Goal: Obtain resource: Download file/media

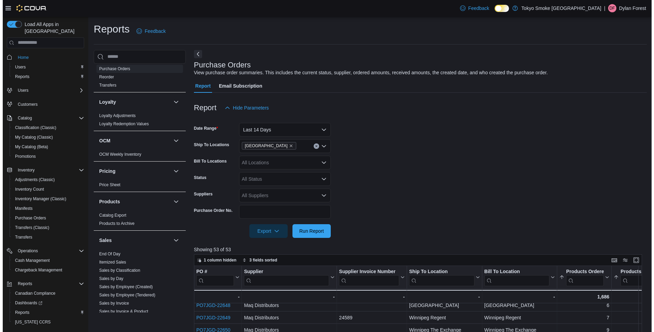
scroll to position [479, 0]
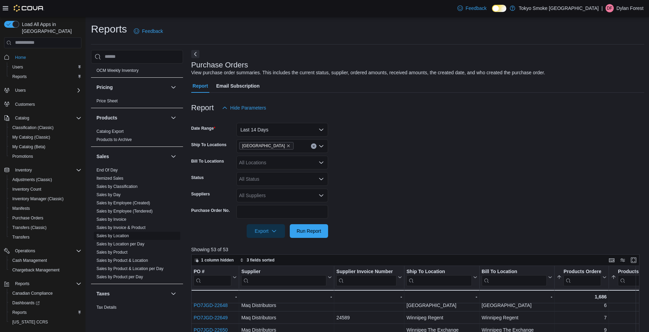
click at [125, 233] on link "Sales by Location" at bounding box center [112, 235] width 32 height 5
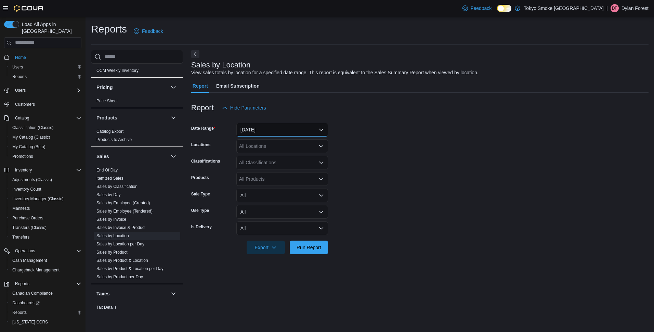
click at [278, 132] on button "[DATE]" at bounding box center [282, 130] width 92 height 14
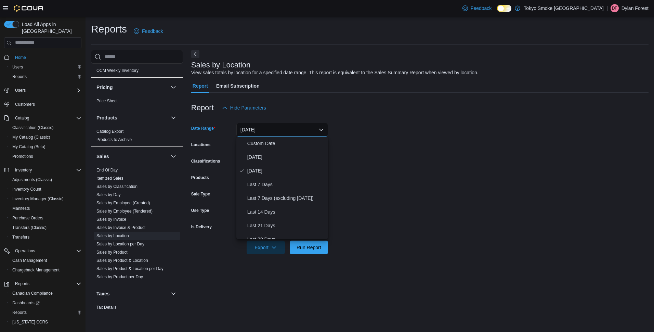
click at [384, 148] on form "Date Range [DATE] Locations All Locations Classifications All Classifications P…" at bounding box center [419, 185] width 457 height 140
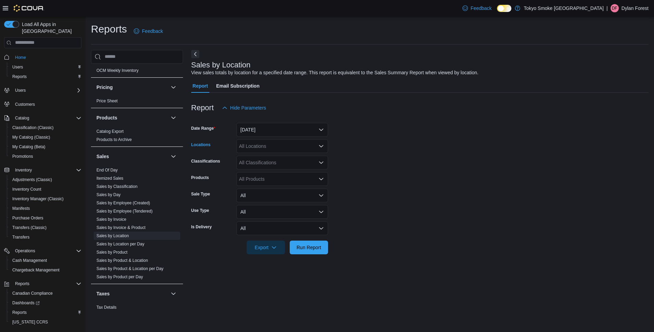
click at [260, 147] on div "All Locations" at bounding box center [282, 146] width 92 height 14
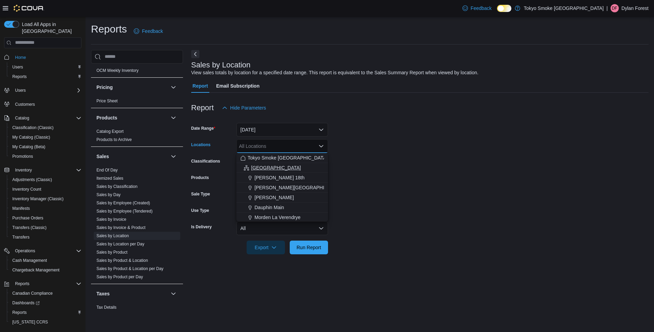
click at [259, 166] on span "[GEOGRAPHIC_DATA]" at bounding box center [276, 167] width 50 height 7
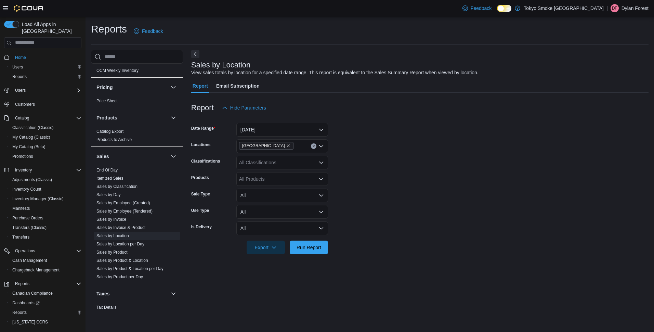
click at [424, 179] on form "Date Range [DATE] Locations [GEOGRAPHIC_DATA] Classifications All Classificatio…" at bounding box center [419, 185] width 457 height 140
click at [264, 250] on span "Export" at bounding box center [266, 247] width 30 height 14
click at [272, 260] on span "Export to Excel" at bounding box center [266, 260] width 31 height 5
click at [139, 258] on span "Sales by Product & Location" at bounding box center [137, 260] width 87 height 8
click at [141, 258] on link "Sales by Product & Location" at bounding box center [122, 260] width 52 height 5
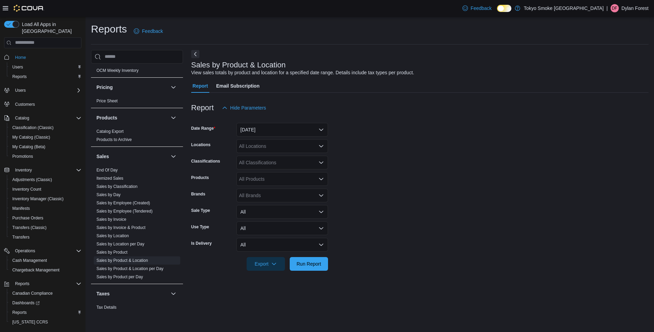
click at [264, 147] on div "All Locations" at bounding box center [282, 146] width 92 height 14
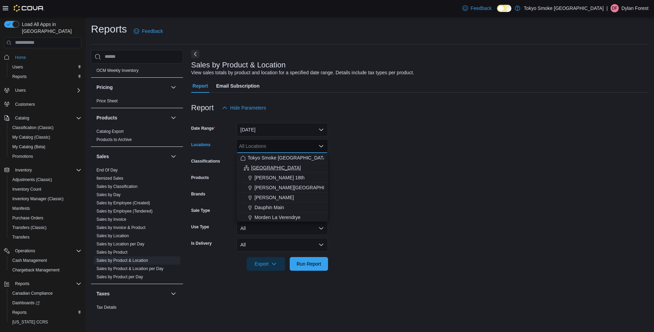
click at [259, 168] on span "[GEOGRAPHIC_DATA]" at bounding box center [276, 167] width 50 height 7
drag, startPoint x: 486, startPoint y: 156, endPoint x: 417, endPoint y: 157, distance: 68.8
click at [484, 156] on form "Date Range [DATE] Locations [GEOGRAPHIC_DATA] Combo box. Selected. [GEOGRAPHIC_…" at bounding box center [419, 193] width 457 height 156
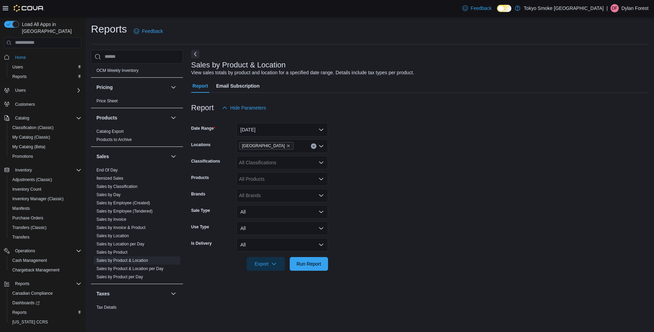
click at [273, 163] on div "All Classifications" at bounding box center [282, 163] width 92 height 14
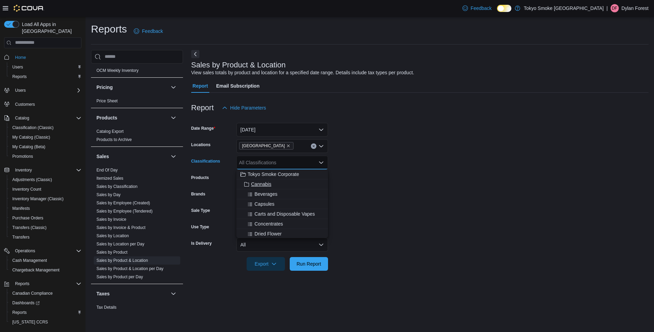
click at [268, 188] on button "Cannabis" at bounding box center [282, 184] width 92 height 10
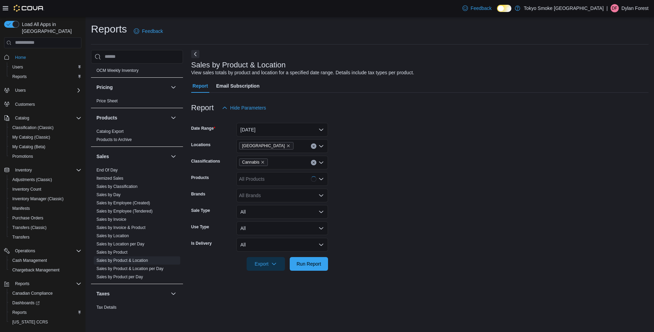
click at [391, 179] on form "Date Range [DATE] Locations [GEOGRAPHIC_DATA] Classifications Cannabis Products…" at bounding box center [419, 193] width 457 height 156
click at [266, 265] on span "Export" at bounding box center [266, 264] width 30 height 14
click at [276, 277] on span "Export to Excel" at bounding box center [266, 277] width 31 height 5
